Goal: Information Seeking & Learning: Learn about a topic

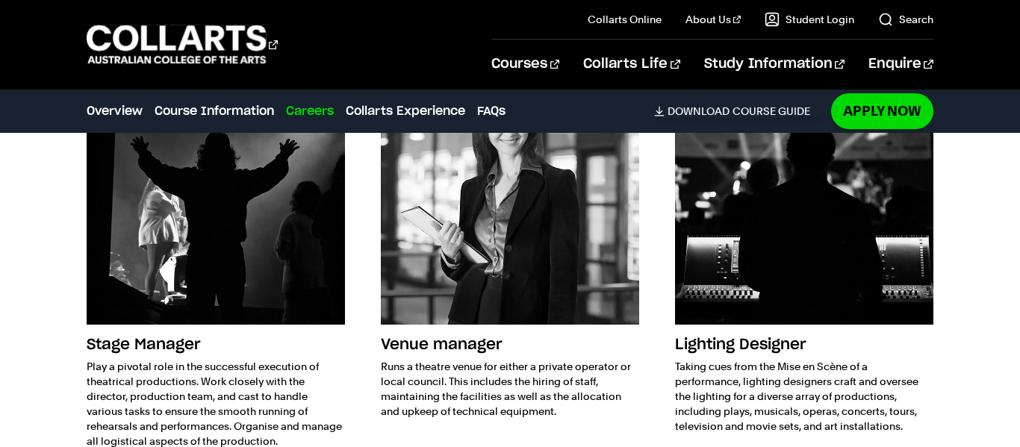
click at [521, 359] on p "Runs a theatre venue for either a private operator or local council. This inclu…" at bounding box center [510, 389] width 258 height 60
click at [488, 359] on p "Runs a theatre venue for either a private operator or local council. This inclu…" at bounding box center [510, 389] width 258 height 60
click at [482, 359] on p "Runs a theatre venue for either a private operator or local council. This inclu…" at bounding box center [510, 389] width 258 height 60
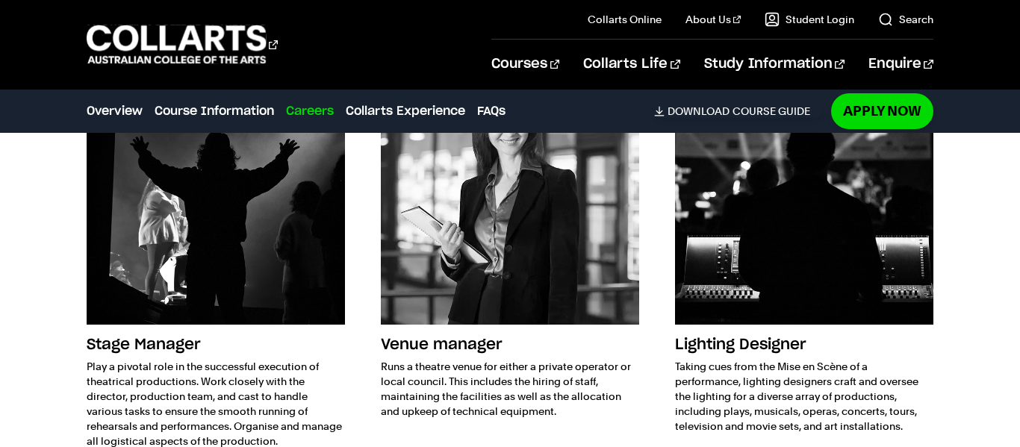
click at [478, 359] on p "Runs a theatre venue for either a private operator or local council. This inclu…" at bounding box center [510, 389] width 258 height 60
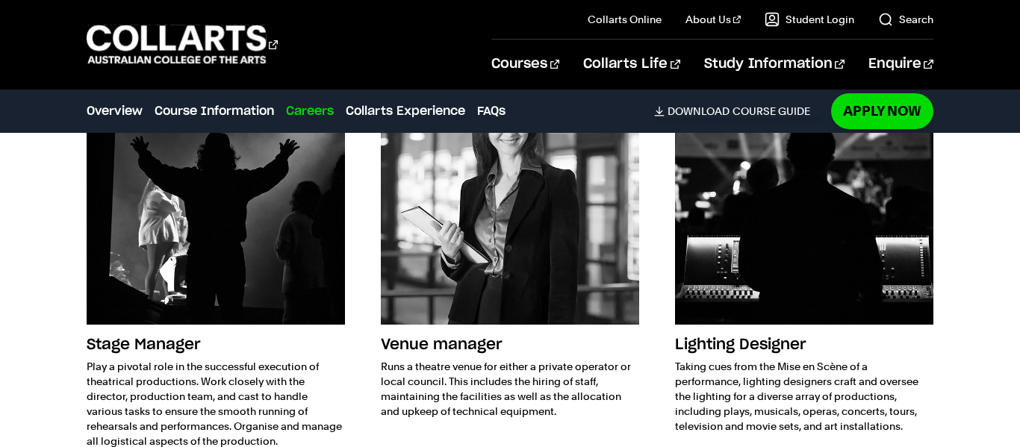
click at [478, 359] on p "Runs a theatre venue for either a private operator or local council. This inclu…" at bounding box center [510, 389] width 258 height 60
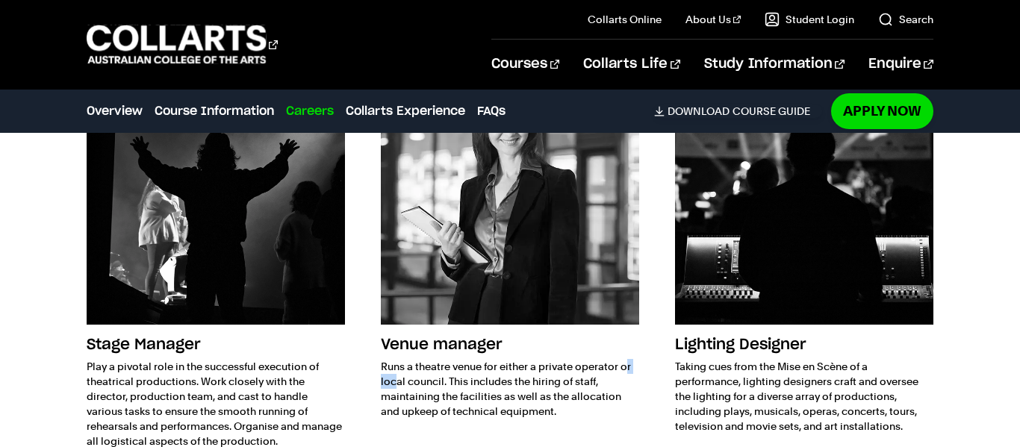
click at [478, 359] on p "Runs a theatre venue for either a private operator or local council. This inclu…" at bounding box center [510, 389] width 258 height 60
click at [287, 359] on p "Play a pivotal role in the successful execution of theatrical productions. Work…" at bounding box center [216, 404] width 258 height 90
click at [217, 341] on h3 "Stage Manager" at bounding box center [216, 345] width 258 height 28
